Goal: Information Seeking & Learning: Check status

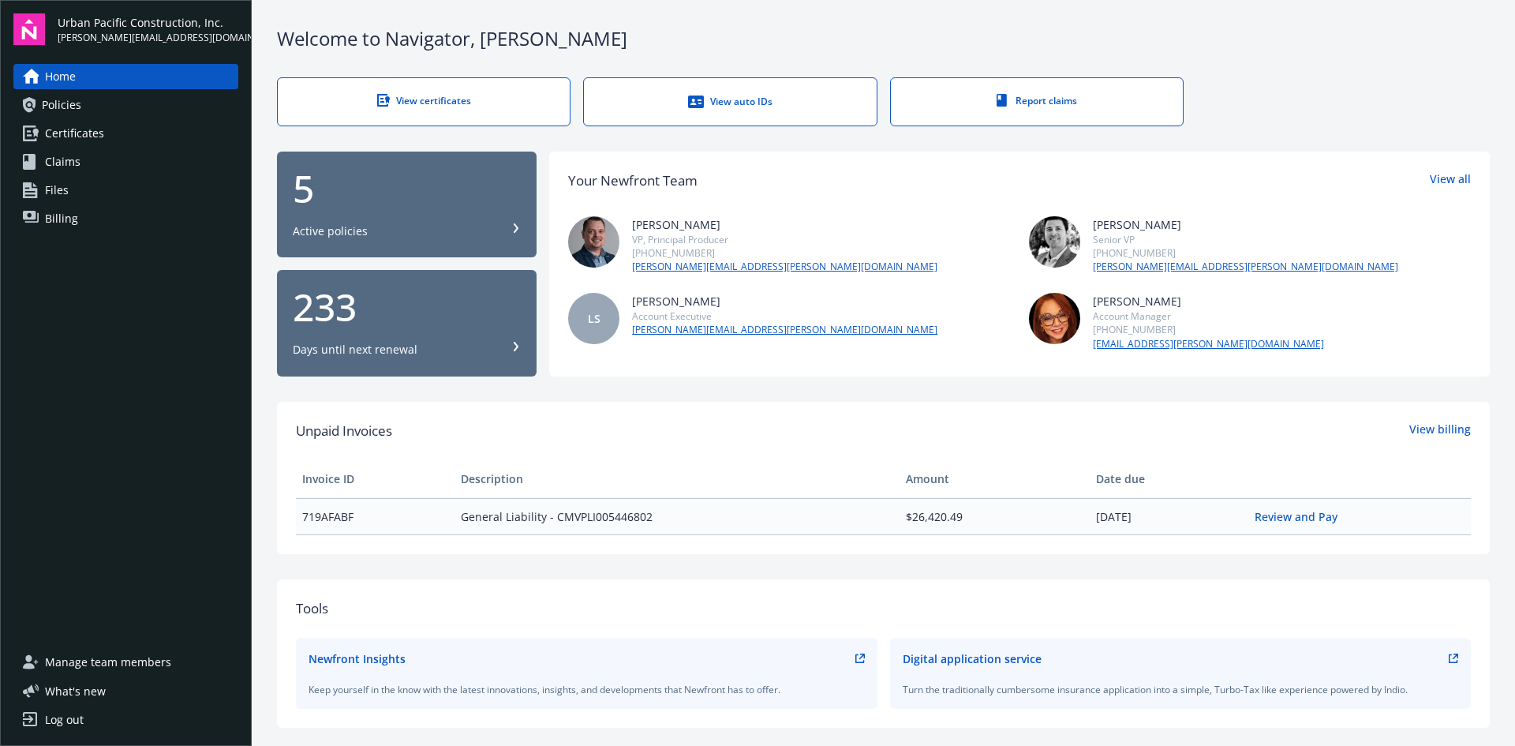
click at [80, 105] on span "Policies" at bounding box center [61, 104] width 39 height 25
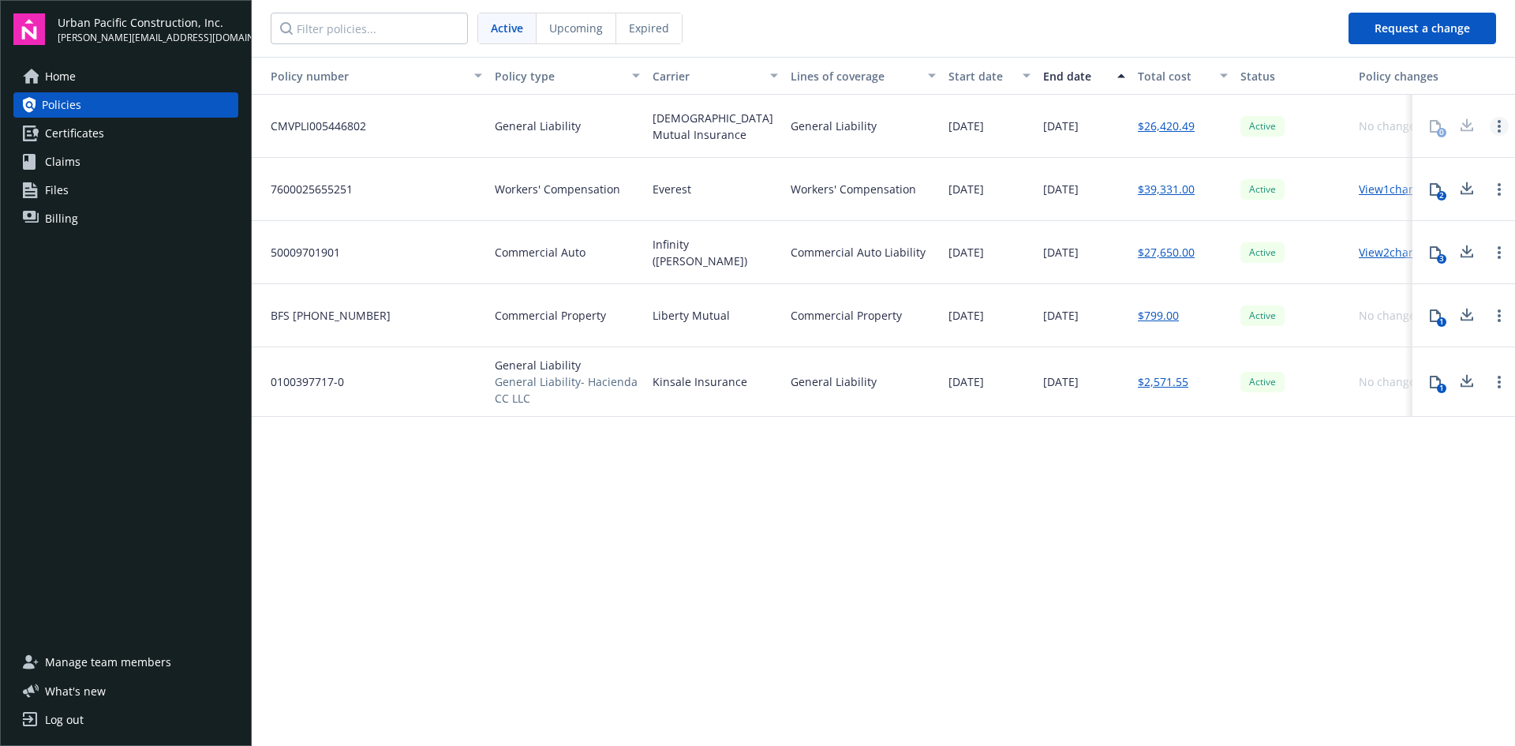
click at [1499, 123] on icon "Open options" at bounding box center [1499, 126] width 3 height 13
click at [1338, 140] on div "Active" at bounding box center [1293, 126] width 118 height 63
click at [135, 137] on link "Certificates" at bounding box center [125, 133] width 225 height 25
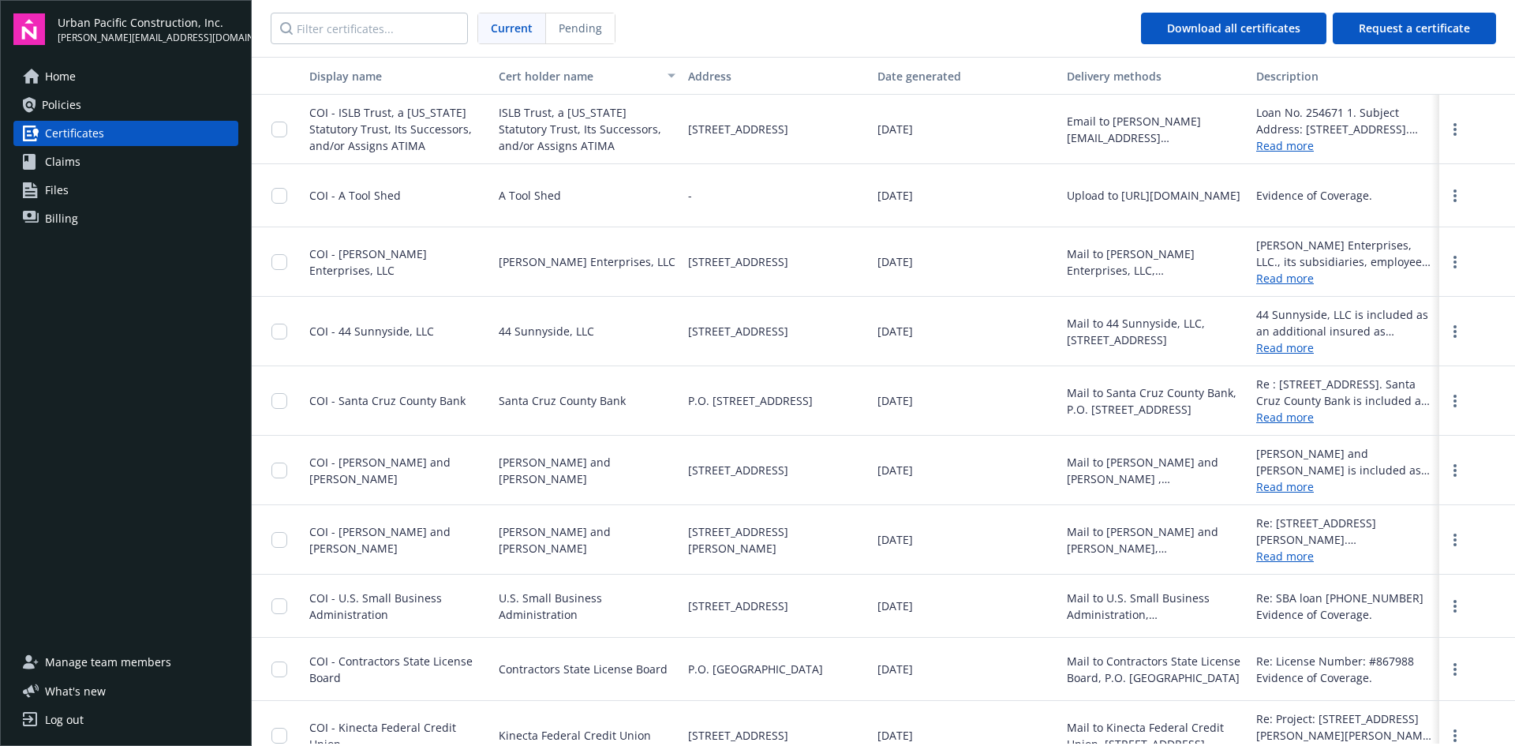
click at [114, 103] on link "Policies" at bounding box center [125, 104] width 225 height 25
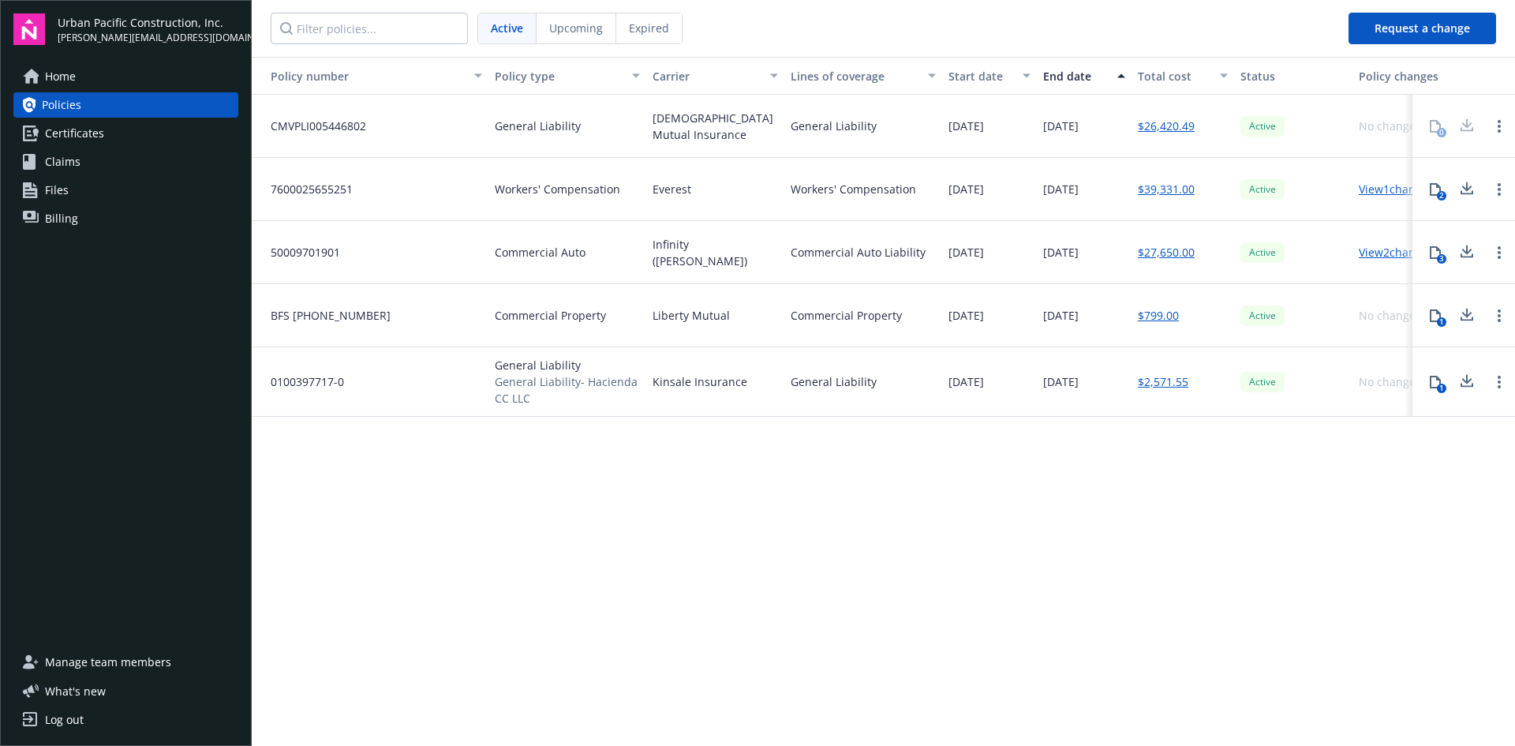
click at [1147, 127] on link "$26,420.49" at bounding box center [1166, 126] width 57 height 17
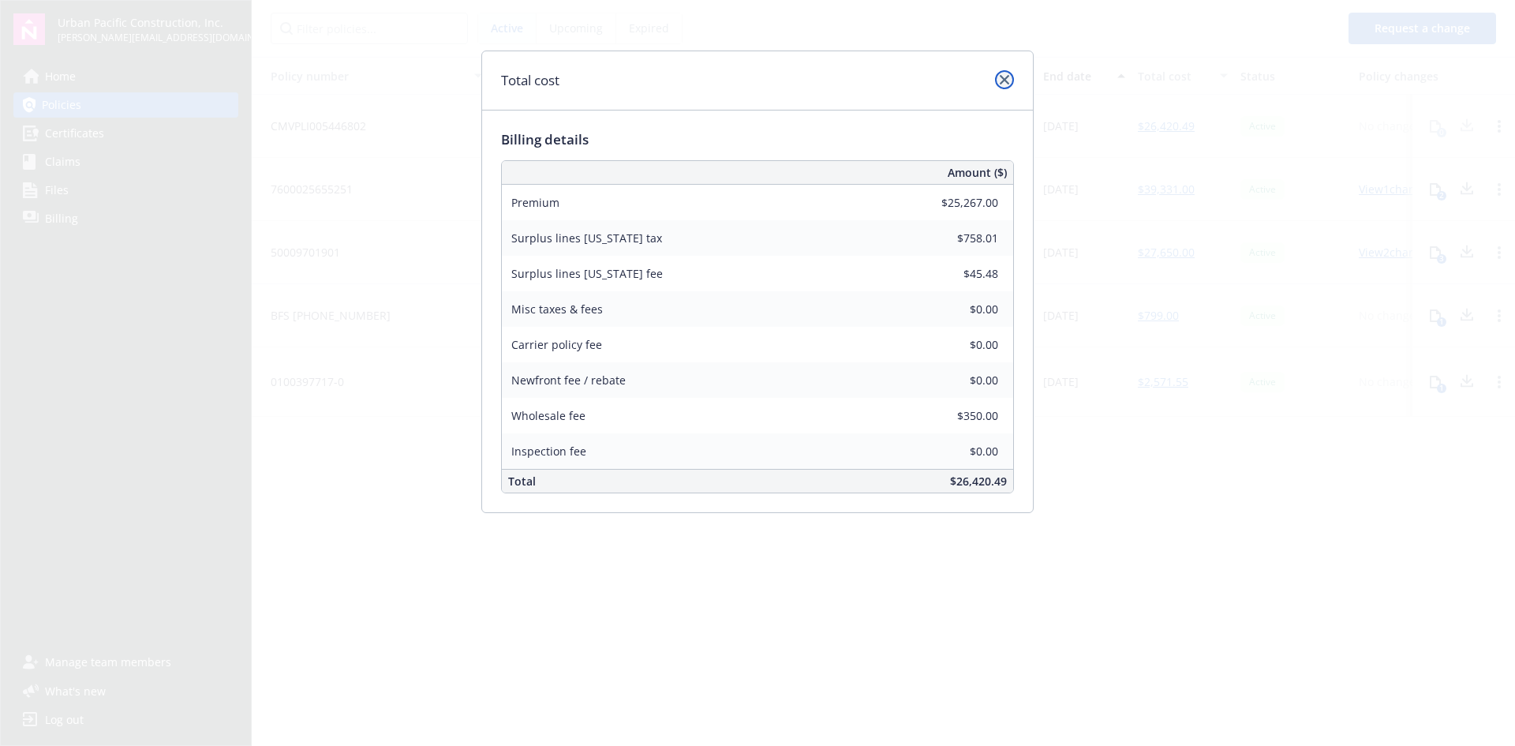
click at [1005, 77] on icon "close" at bounding box center [1004, 79] width 9 height 9
